Goal: Task Accomplishment & Management: Use online tool/utility

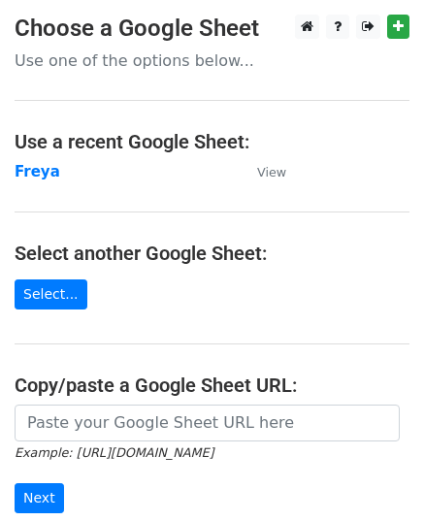
click at [39, 179] on strong "Freya" at bounding box center [38, 171] width 46 height 17
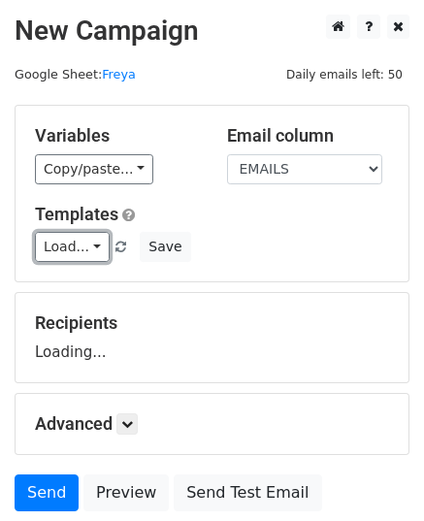
click at [87, 255] on link "Load..." at bounding box center [72, 247] width 75 height 30
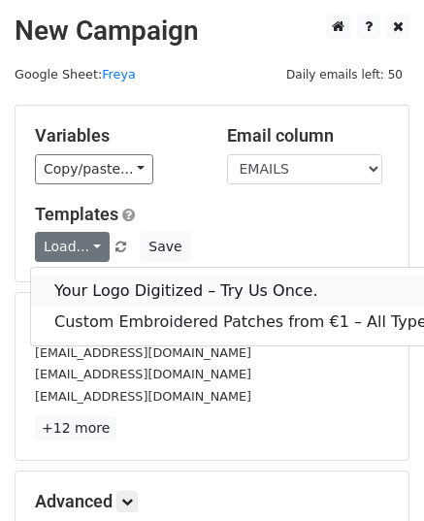
click at [122, 279] on link "Your Logo Digitized – Try Us Once." at bounding box center [248, 291] width 434 height 31
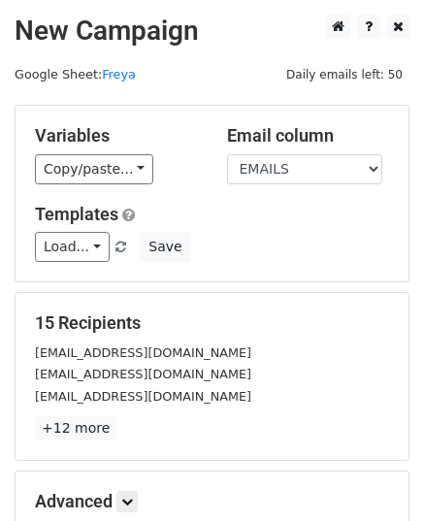
scroll to position [229, 0]
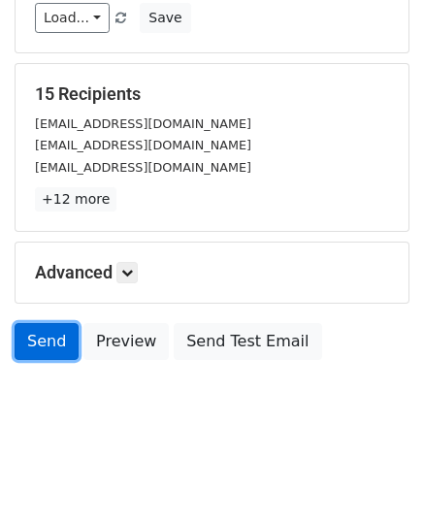
click at [62, 339] on link "Send" at bounding box center [47, 341] width 64 height 37
